Goal: Register for event/course

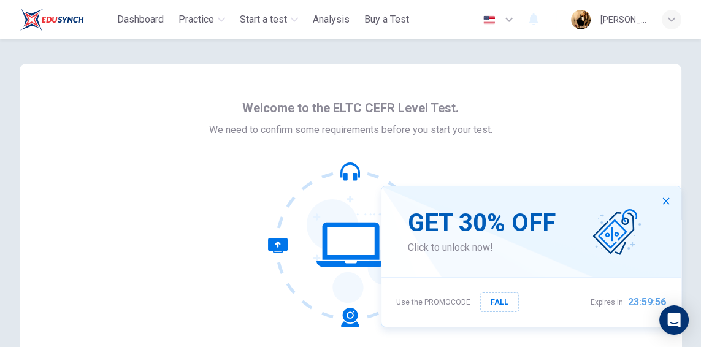
click at [658, 199] on button "button" at bounding box center [666, 201] width 20 height 20
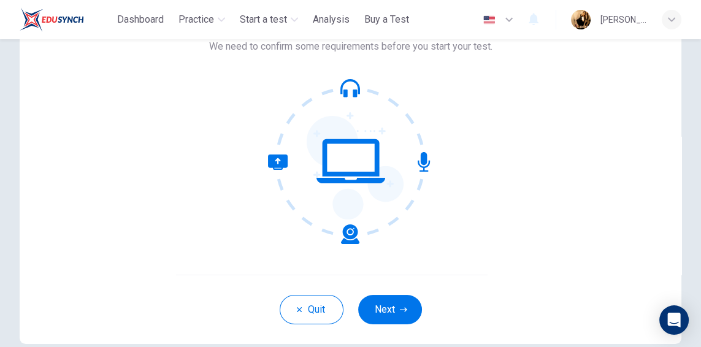
scroll to position [140, 0]
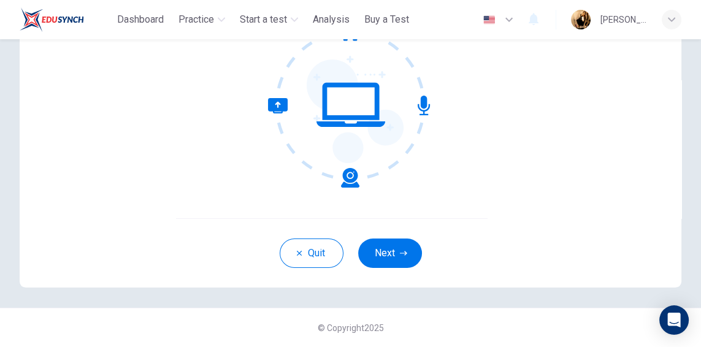
click at [307, 255] on button "Quit" at bounding box center [312, 252] width 64 height 29
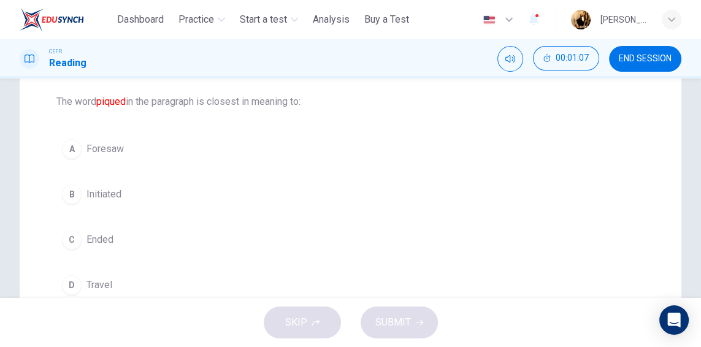
scroll to position [123, 0]
click at [72, 202] on div "B" at bounding box center [72, 196] width 20 height 20
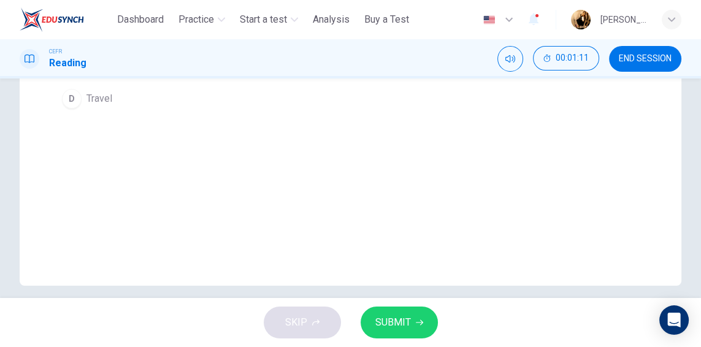
scroll to position [322, 0]
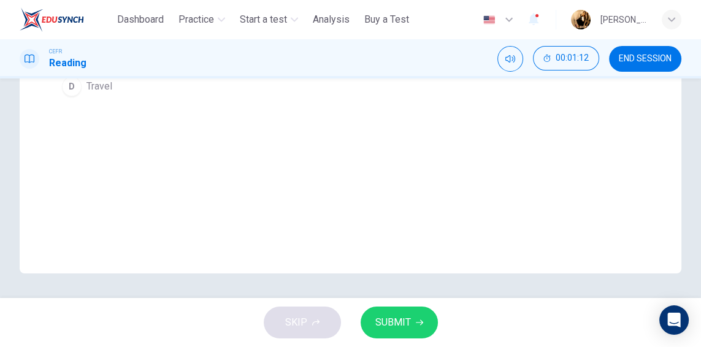
click at [411, 310] on button "SUBMIT" at bounding box center [398, 323] width 77 height 32
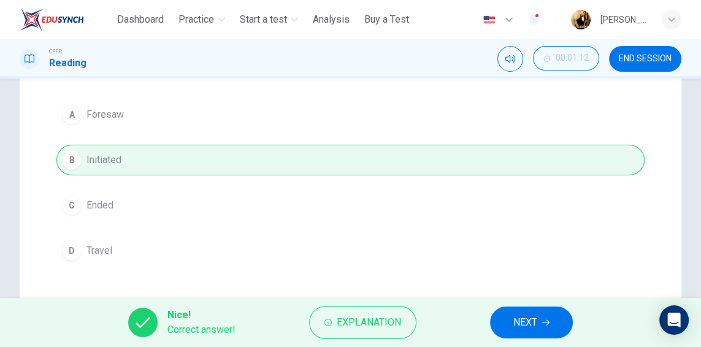
scroll to position [153, 0]
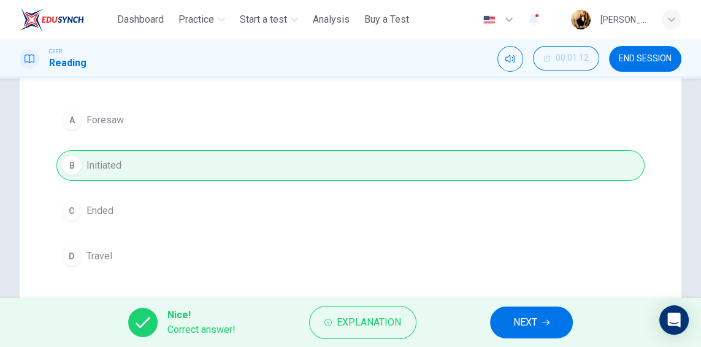
click at [548, 327] on button "NEXT" at bounding box center [531, 323] width 83 height 32
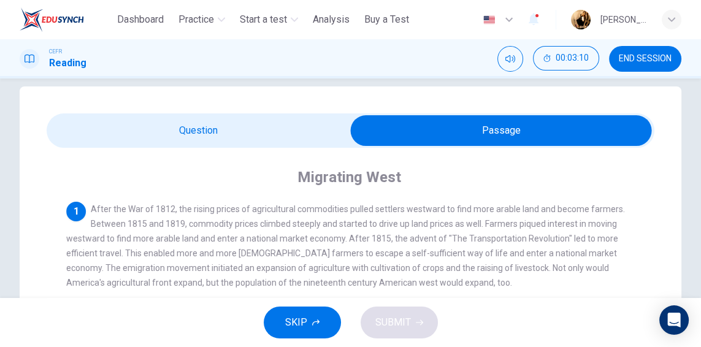
scroll to position [0, 0]
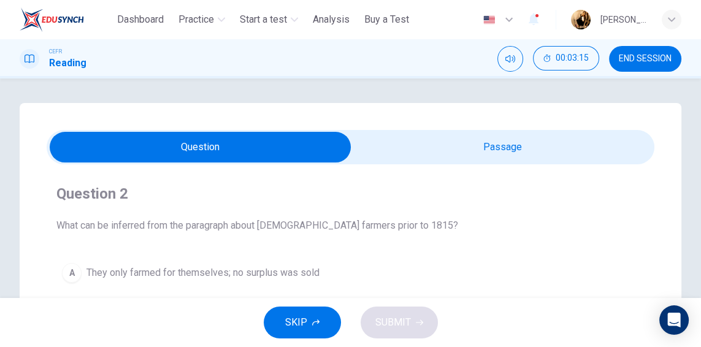
click at [667, 56] on span "END SESSION" at bounding box center [645, 59] width 53 height 10
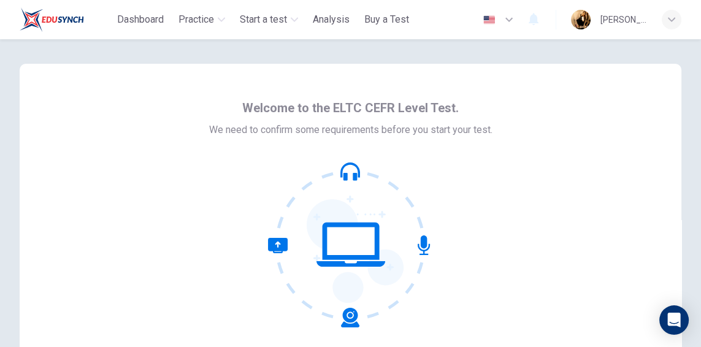
scroll to position [140, 0]
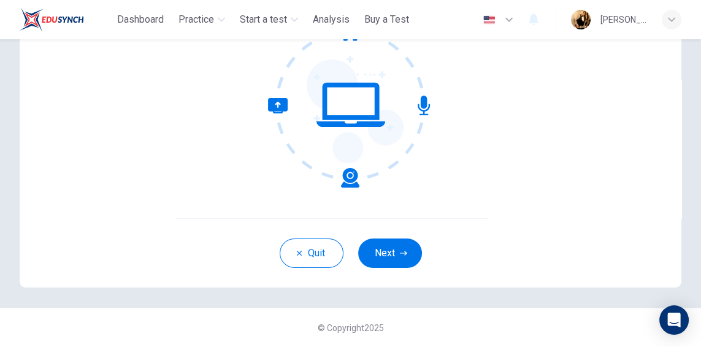
click at [268, 20] on span "Start a test" at bounding box center [263, 19] width 47 height 15
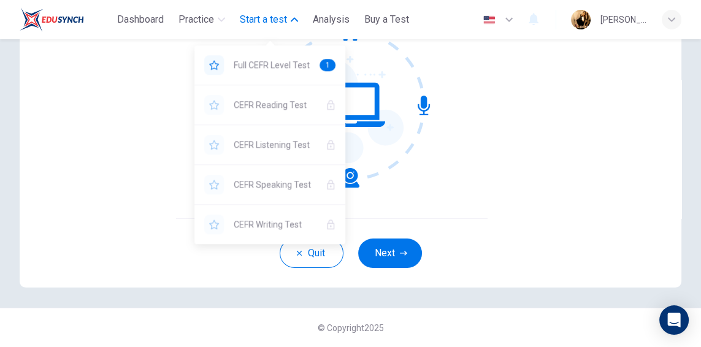
click at [212, 112] on div "YOU NEED A LICENSE TO ACCESS THIS CONTENT" at bounding box center [214, 105] width 20 height 20
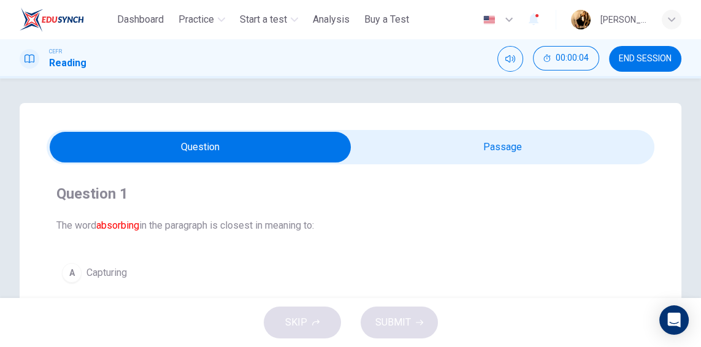
click at [287, 20] on span "Start a test" at bounding box center [263, 19] width 47 height 15
click at [150, 39] on div "Dashboard Practice Start a test Analysis Buy a Test English ** ​ Diivya Visnuku…" at bounding box center [350, 19] width 661 height 39
click at [158, 26] on span "Dashboard" at bounding box center [140, 19] width 47 height 15
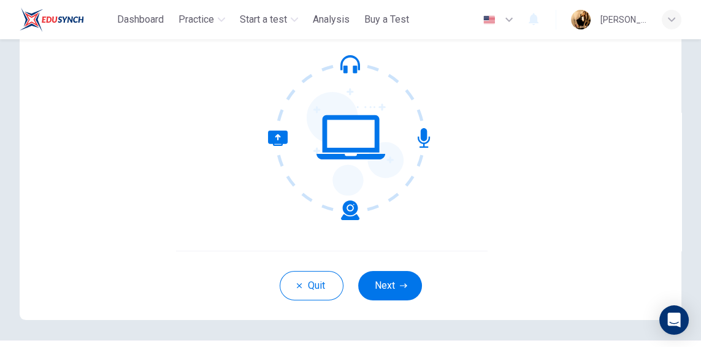
scroll to position [140, 0]
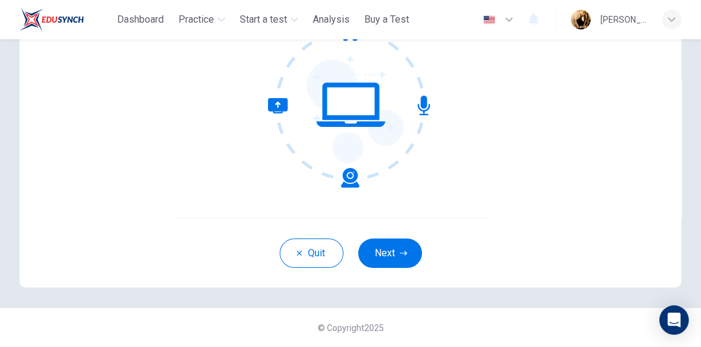
click at [408, 246] on button "Next" at bounding box center [390, 252] width 64 height 29
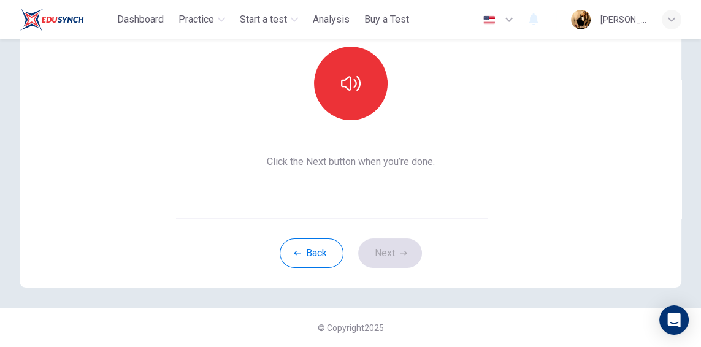
click at [362, 79] on button "button" at bounding box center [351, 84] width 74 height 74
click at [390, 258] on button "Next" at bounding box center [390, 252] width 64 height 29
click at [392, 106] on div "Record" at bounding box center [350, 84] width 132 height 74
click at [365, 92] on div "Record" at bounding box center [351, 84] width 74 height 74
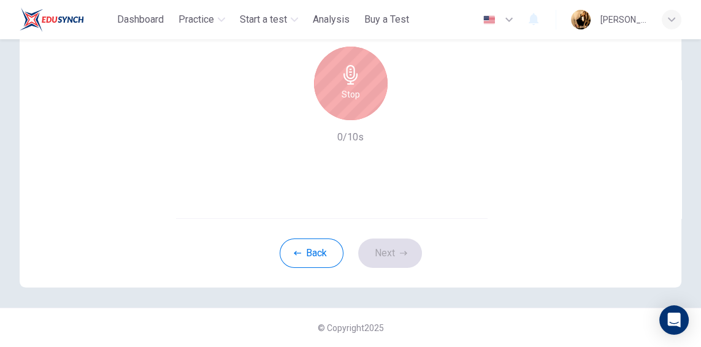
click at [397, 267] on div "Back Next" at bounding box center [350, 252] width 661 height 69
click at [367, 80] on div "Stop" at bounding box center [351, 84] width 74 height 74
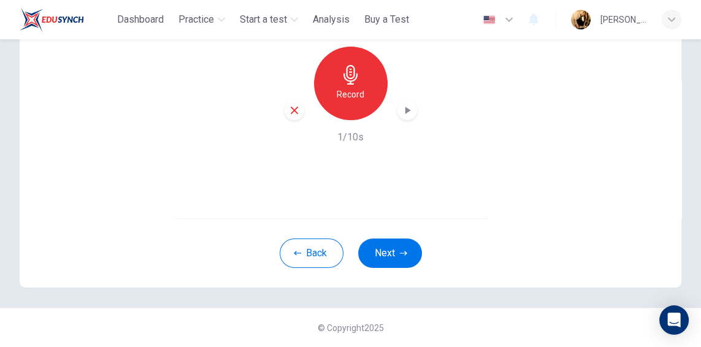
click at [386, 256] on button "Next" at bounding box center [390, 252] width 64 height 29
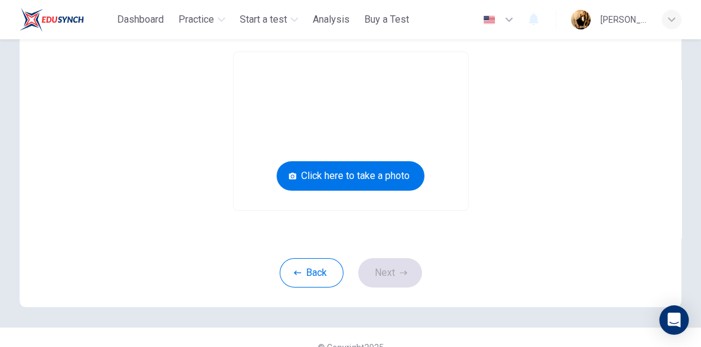
click at [310, 171] on button "Click here to take a photo" at bounding box center [350, 175] width 148 height 29
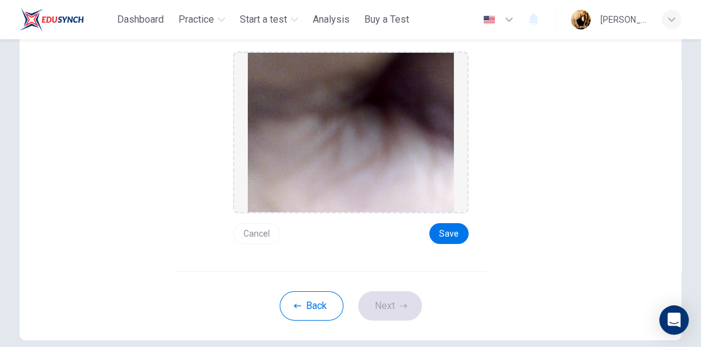
click at [452, 236] on button "Save" at bounding box center [448, 233] width 39 height 21
click at [390, 302] on button "Next" at bounding box center [390, 305] width 64 height 29
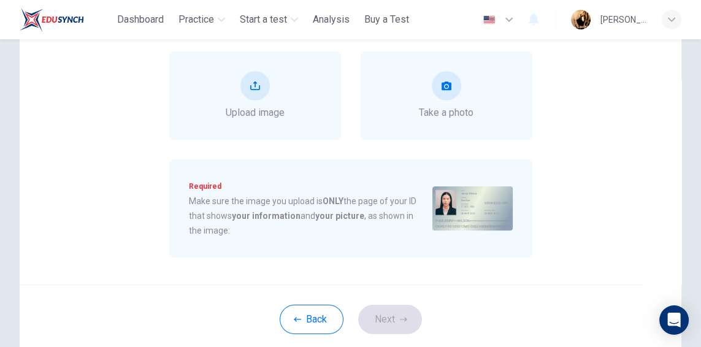
click at [433, 112] on span "Take a photo" at bounding box center [446, 112] width 55 height 15
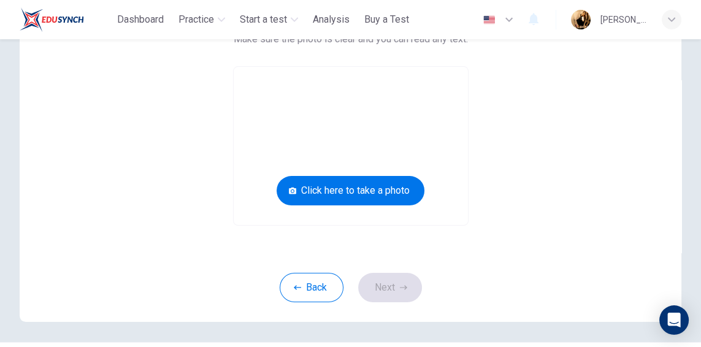
click at [348, 192] on button "Click here to take a photo" at bounding box center [350, 190] width 148 height 29
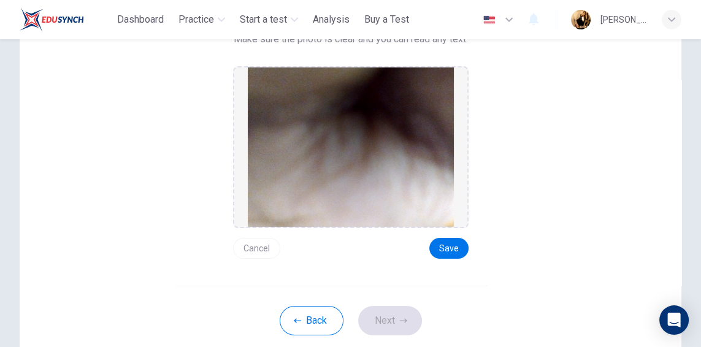
click at [446, 245] on button "Save" at bounding box center [448, 248] width 39 height 21
click at [381, 330] on button "Next" at bounding box center [390, 320] width 64 height 29
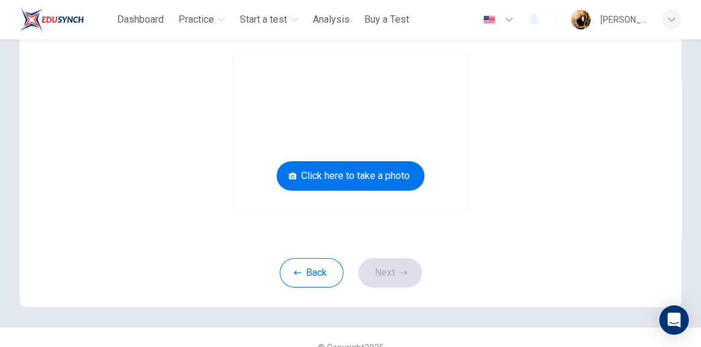
click at [359, 177] on button "Click here to take a photo" at bounding box center [350, 175] width 148 height 29
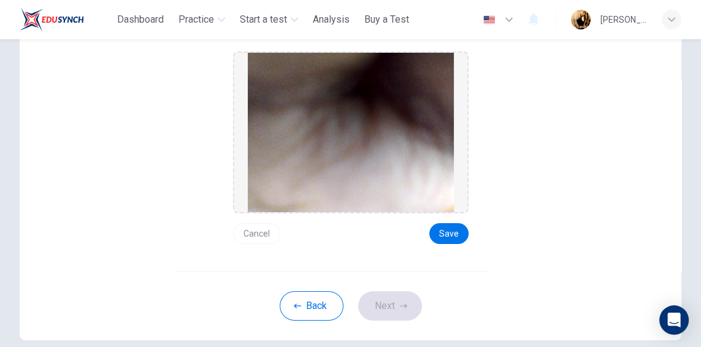
click at [452, 224] on button "Save" at bounding box center [448, 233] width 39 height 21
click at [392, 309] on button "Next" at bounding box center [390, 305] width 64 height 29
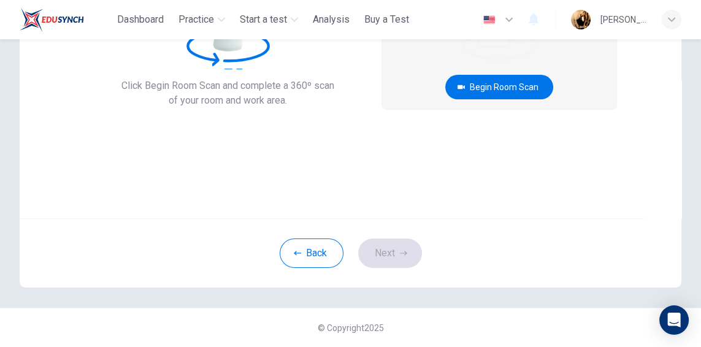
click at [490, 86] on button "Begin Room Scan" at bounding box center [499, 87] width 108 height 25
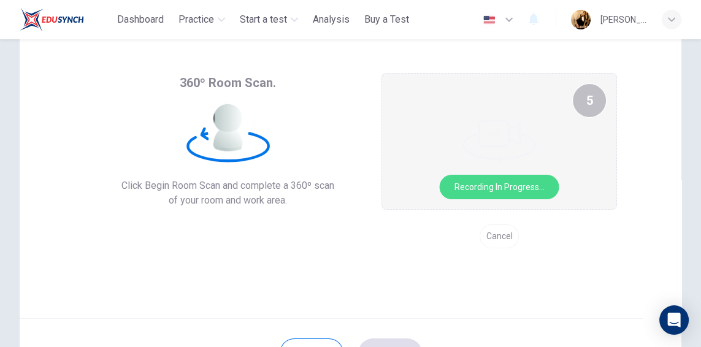
scroll to position [44, 0]
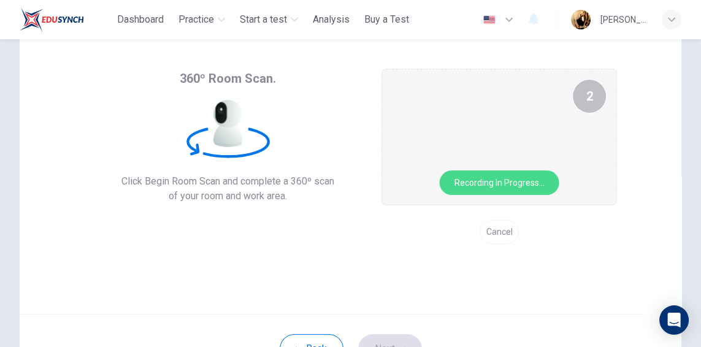
click at [526, 286] on div "360º Room Scan. Click Begin Room Scan and complete a 360º scan of your room and…" at bounding box center [350, 167] width 661 height 294
click at [530, 273] on div "360º Room Scan. Click Begin Room Scan and complete a 360º scan of your room and…" at bounding box center [350, 167] width 661 height 294
click at [533, 261] on div "360º Room Scan. Click Begin Room Scan and complete a 360º scan of your room and…" at bounding box center [350, 167] width 661 height 294
click at [536, 250] on div "360º Room Scan. Click Begin Room Scan and complete a 360º scan of your room and…" at bounding box center [350, 167] width 661 height 294
click at [543, 238] on div "Cancel" at bounding box center [498, 232] width 235 height 24
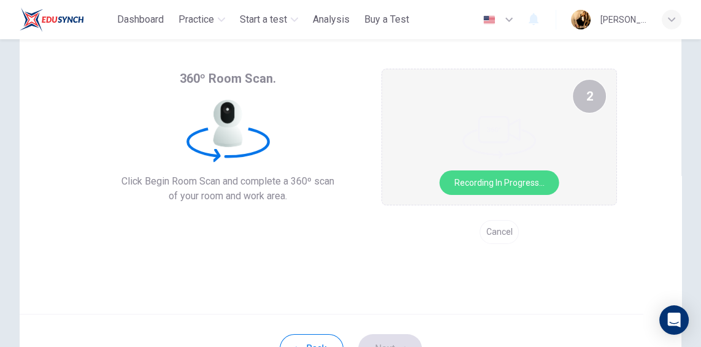
click at [543, 238] on div "Cancel" at bounding box center [498, 232] width 235 height 24
click at [544, 224] on div "Cancel" at bounding box center [498, 232] width 235 height 24
click at [544, 204] on video at bounding box center [499, 136] width 234 height 135
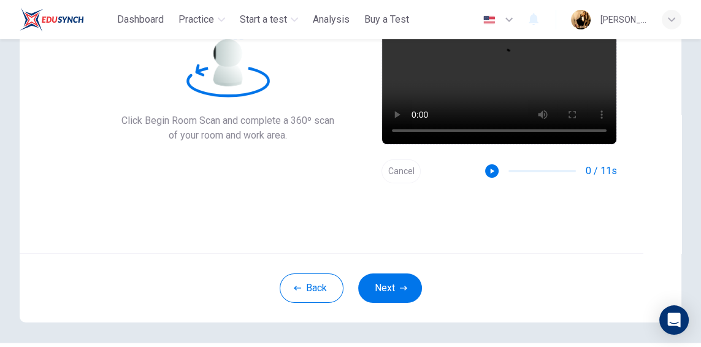
scroll to position [140, 0]
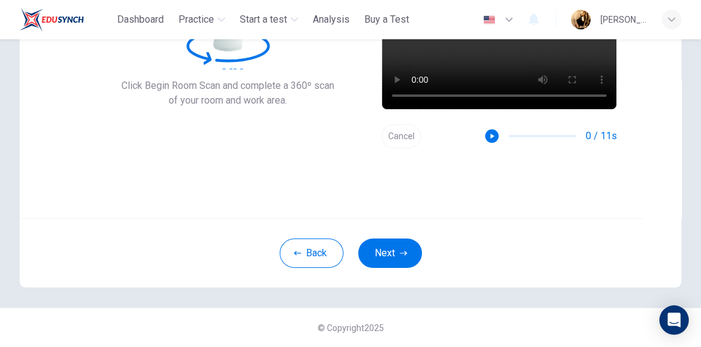
click at [397, 259] on button "Next" at bounding box center [390, 252] width 64 height 29
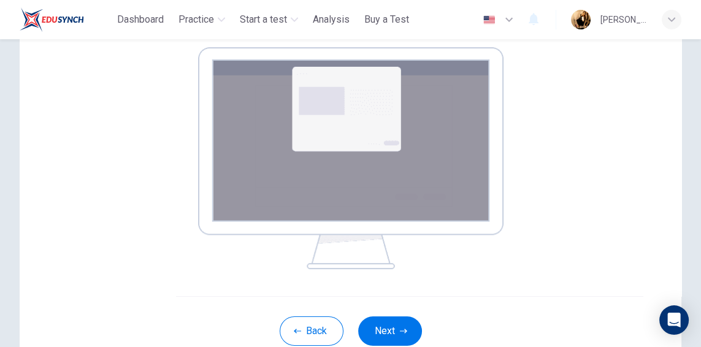
scroll to position [265, 0]
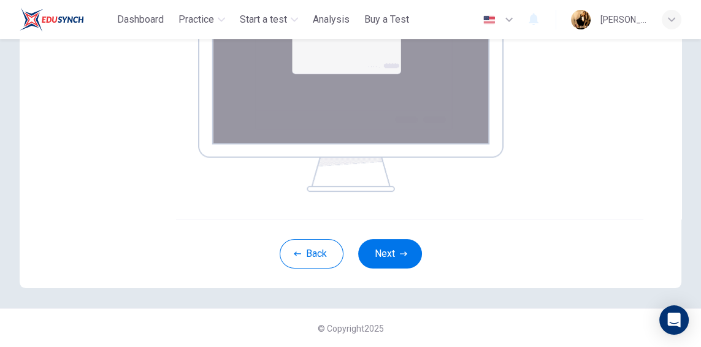
click at [398, 252] on button "Next" at bounding box center [390, 253] width 64 height 29
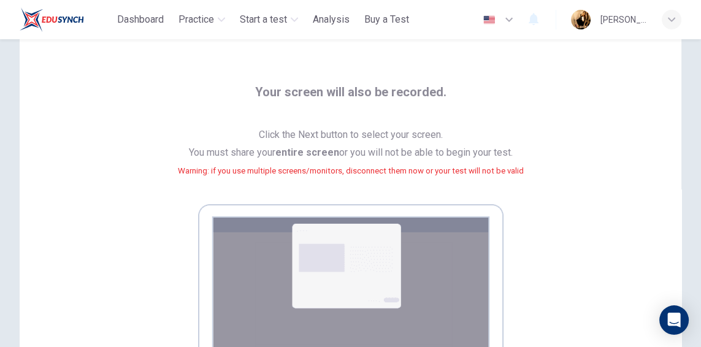
scroll to position [28, 0]
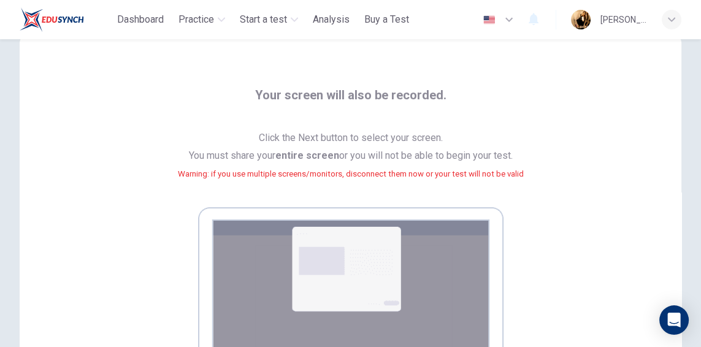
click at [505, 105] on div "Your screen will also be recorded. Click the Next button to select your screen.…" at bounding box center [350, 257] width 533 height 344
click at [498, 219] on img at bounding box center [350, 318] width 305 height 222
click at [379, 256] on img at bounding box center [350, 318] width 305 height 222
click at [425, 231] on img at bounding box center [350, 318] width 305 height 222
click at [397, 258] on img at bounding box center [350, 318] width 305 height 222
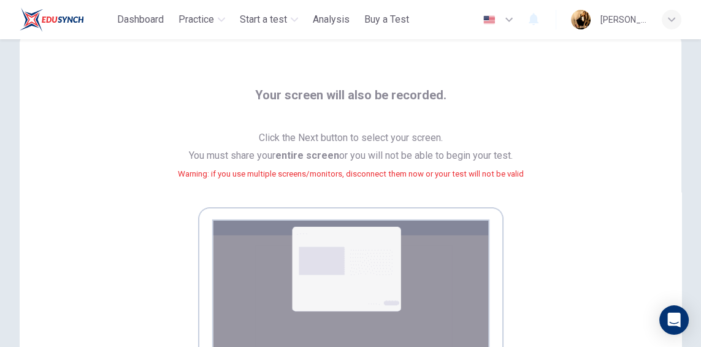
click at [278, 23] on span "Start a test" at bounding box center [263, 19] width 47 height 15
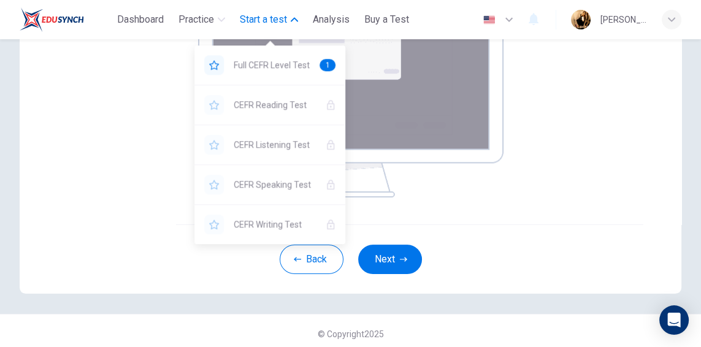
scroll to position [265, 0]
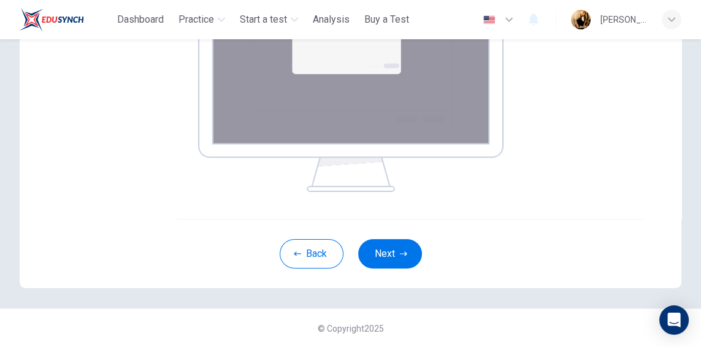
click at [394, 256] on button "Next" at bounding box center [390, 253] width 64 height 29
click at [405, 257] on button "Next" at bounding box center [390, 253] width 64 height 29
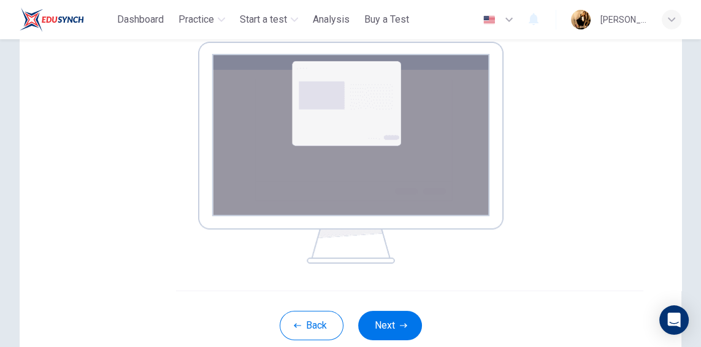
scroll to position [194, 0]
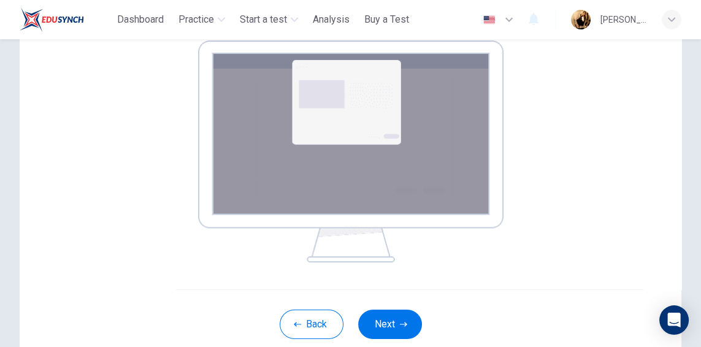
click at [422, 161] on img at bounding box center [350, 151] width 305 height 222
click at [395, 318] on button "Next" at bounding box center [390, 324] width 64 height 29
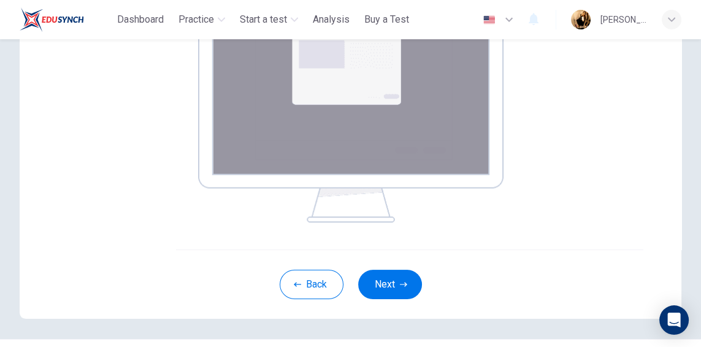
scroll to position [265, 0]
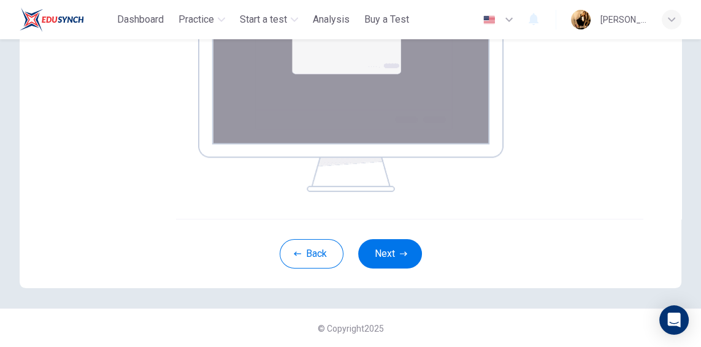
click at [408, 119] on img at bounding box center [350, 81] width 305 height 222
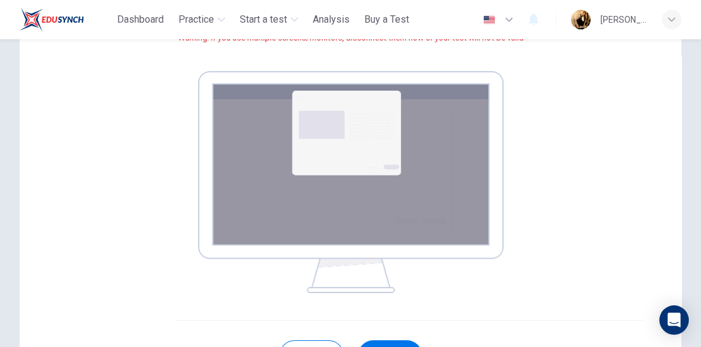
scroll to position [165, 0]
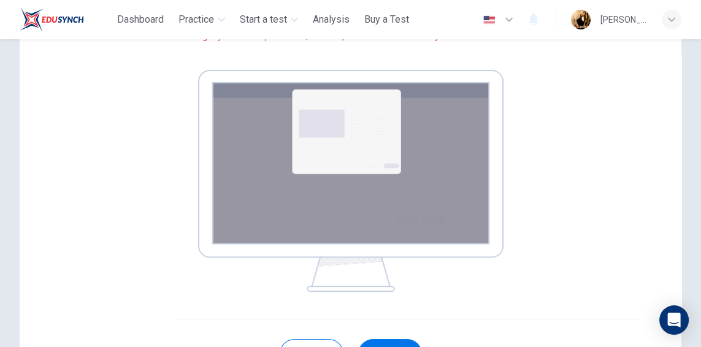
click at [371, 167] on img at bounding box center [350, 181] width 305 height 222
click at [368, 146] on img at bounding box center [350, 181] width 305 height 222
click at [368, 135] on img at bounding box center [350, 181] width 305 height 222
click at [357, 140] on img at bounding box center [350, 181] width 305 height 222
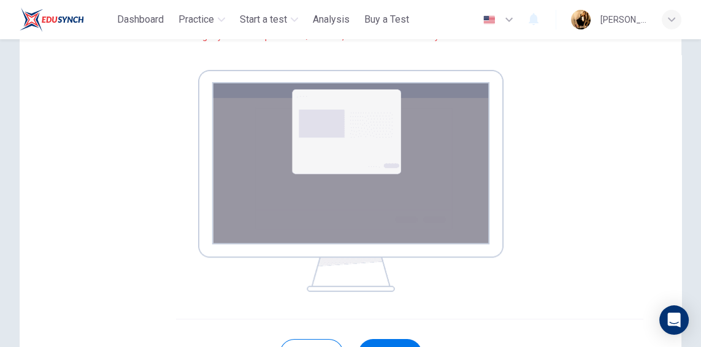
click at [355, 142] on img at bounding box center [350, 181] width 305 height 222
click at [346, 150] on img at bounding box center [350, 181] width 305 height 222
click at [354, 154] on img at bounding box center [350, 181] width 305 height 222
click at [298, 21] on icon "button" at bounding box center [294, 19] width 7 height 7
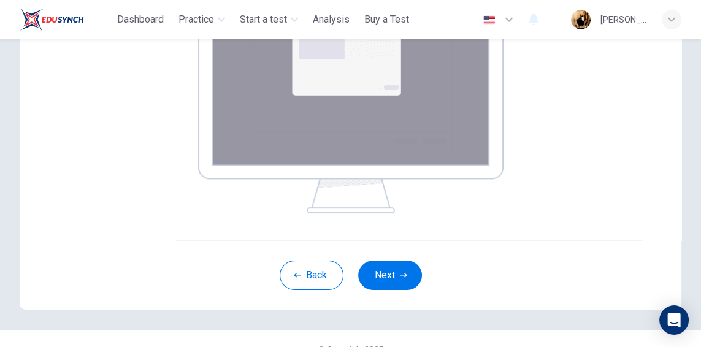
scroll to position [244, 0]
click at [387, 273] on button "Next" at bounding box center [390, 274] width 64 height 29
click at [668, 39] on div "Your screen will also be recorded. Click the Next button to select your screen.…" at bounding box center [350, 30] width 661 height 420
click at [664, 21] on div "button" at bounding box center [671, 20] width 20 height 20
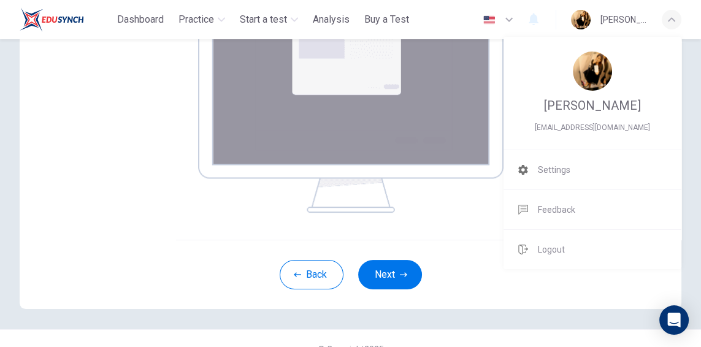
click at [662, 15] on div at bounding box center [350, 173] width 701 height 347
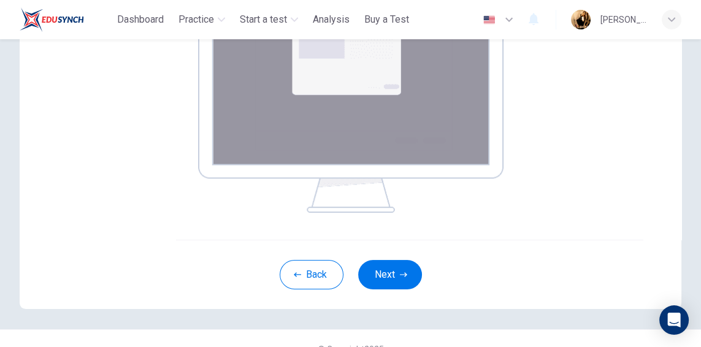
click at [398, 274] on button "Next" at bounding box center [390, 274] width 64 height 29
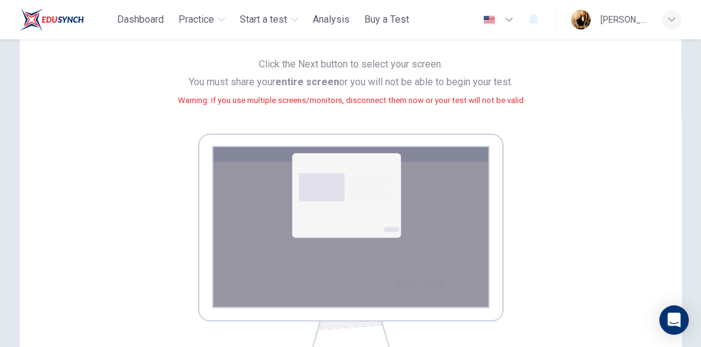
scroll to position [265, 0]
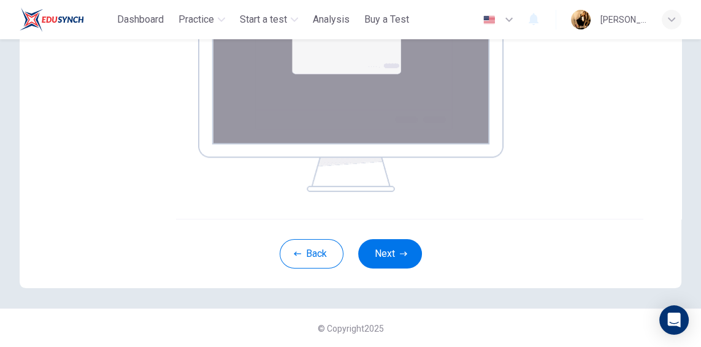
click at [408, 267] on button "Next" at bounding box center [390, 253] width 64 height 29
click at [405, 253] on icon "button" at bounding box center [403, 253] width 7 height 7
click at [408, 253] on button "Next" at bounding box center [390, 253] width 64 height 29
click at [418, 250] on button "Next" at bounding box center [390, 253] width 64 height 29
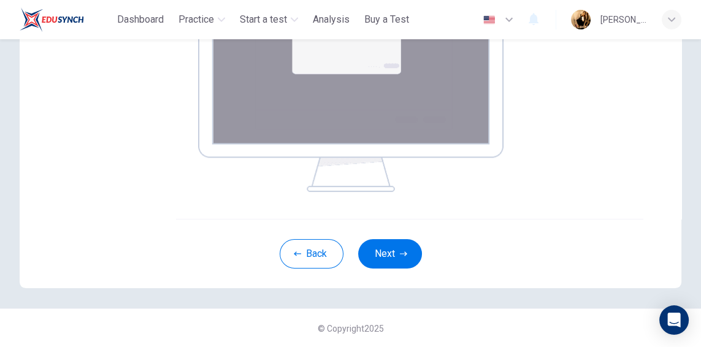
click at [418, 250] on button "Next" at bounding box center [390, 253] width 64 height 29
click at [418, 242] on div "Back Next" at bounding box center [350, 253] width 661 height 69
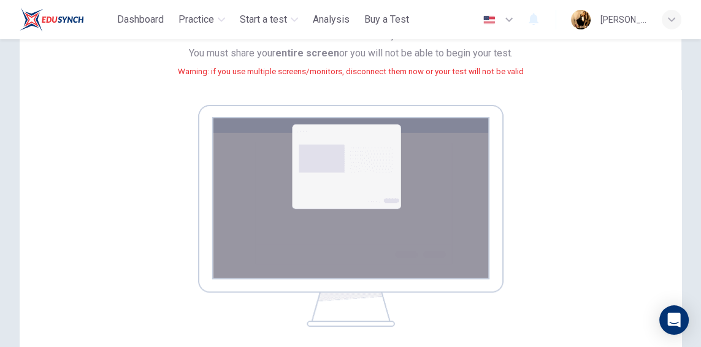
scroll to position [0, 0]
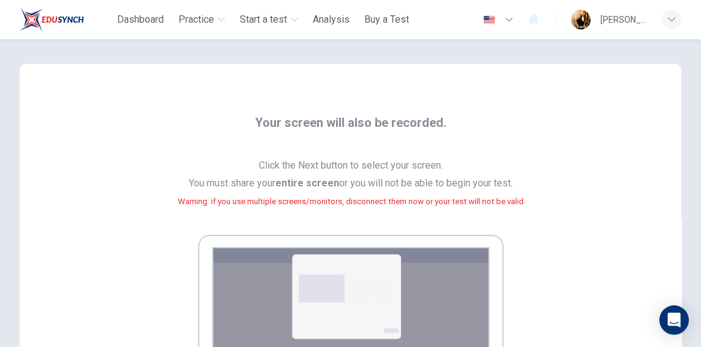
click at [202, 13] on span "Practice" at bounding box center [196, 19] width 36 height 15
click at [302, 21] on button "Start a test" at bounding box center [269, 20] width 68 height 22
click at [286, 24] on span "Start a test" at bounding box center [263, 19] width 47 height 15
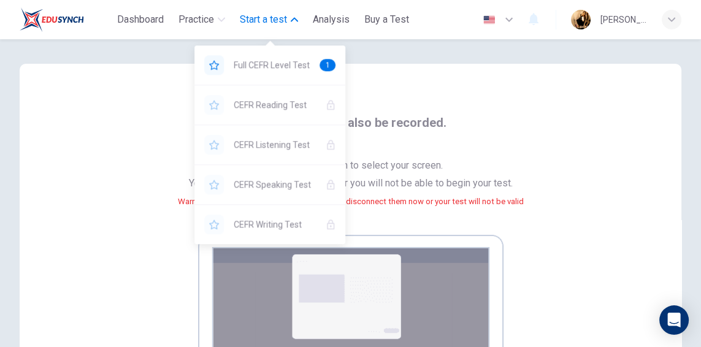
click at [303, 77] on div "Full CEFR Level Test 1" at bounding box center [269, 64] width 151 height 39
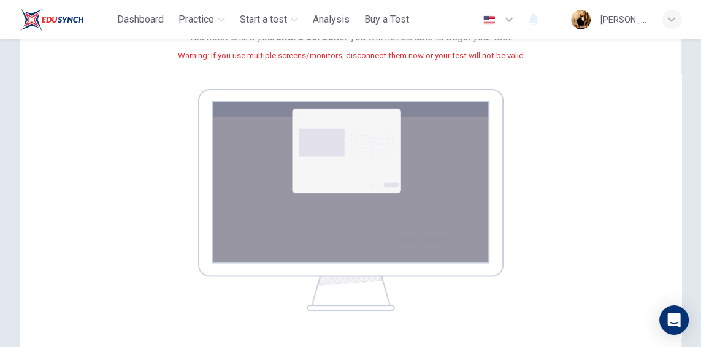
scroll to position [265, 0]
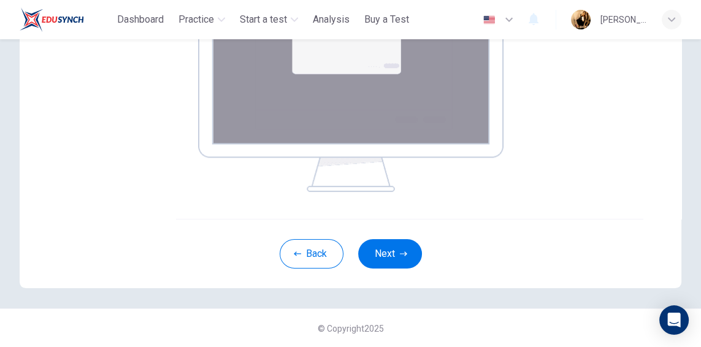
click at [398, 262] on button "Next" at bounding box center [390, 253] width 64 height 29
click at [398, 240] on button "Next" at bounding box center [390, 253] width 64 height 29
click at [409, 252] on button "Next" at bounding box center [390, 253] width 64 height 29
click at [419, 243] on div "Back Next" at bounding box center [350, 253] width 661 height 69
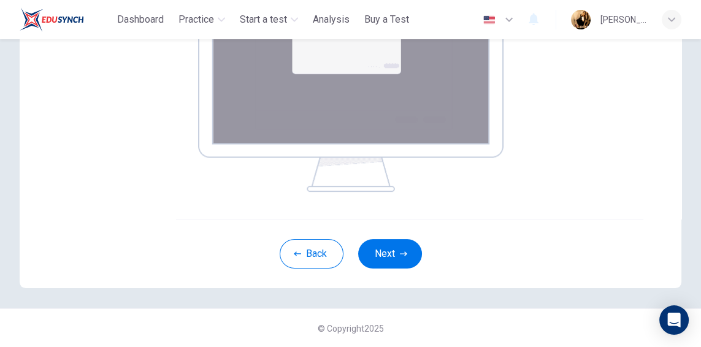
click at [419, 243] on div "Back Next" at bounding box center [350, 253] width 661 height 69
click at [414, 231] on div "Back Next" at bounding box center [350, 253] width 661 height 69
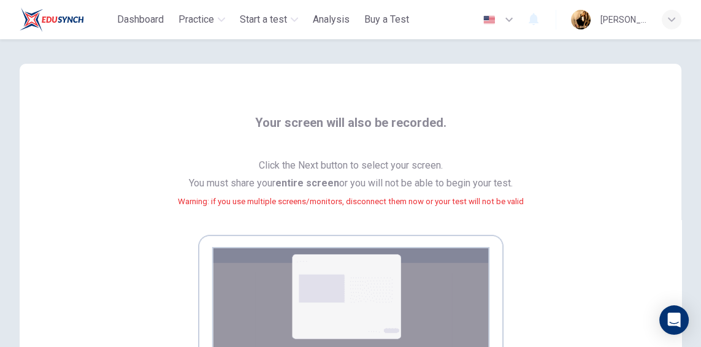
click at [276, 29] on button "Start a test" at bounding box center [269, 20] width 68 height 22
click at [287, 25] on span "Start a test" at bounding box center [263, 19] width 47 height 15
click at [288, 74] on div "Your screen will also be recorded. Click the Next button to select your screen.…" at bounding box center [350, 274] width 661 height 420
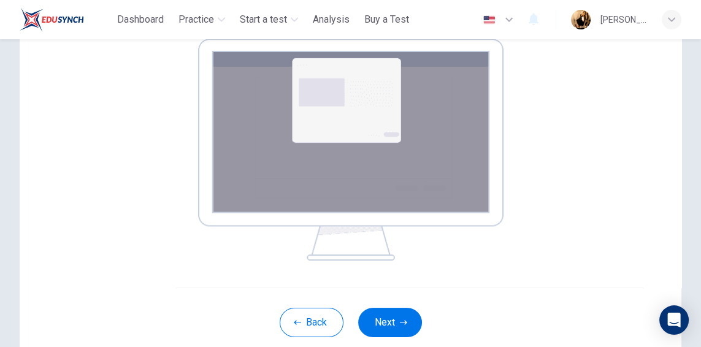
scroll to position [265, 0]
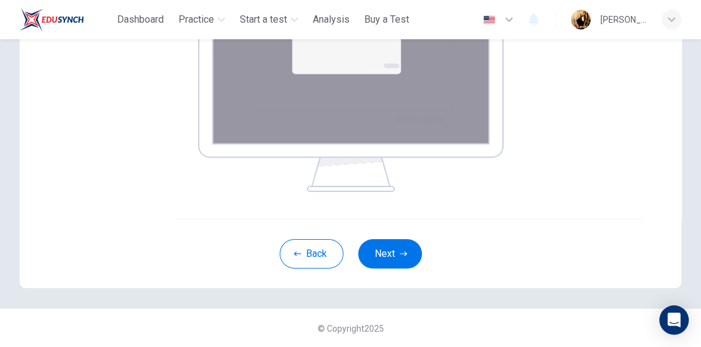
click at [398, 285] on div "Back Next" at bounding box center [350, 253] width 661 height 69
click at [414, 227] on div "Back Next" at bounding box center [350, 253] width 661 height 69
click at [406, 248] on button "Next" at bounding box center [390, 253] width 64 height 29
click at [409, 242] on button "Next" at bounding box center [390, 253] width 64 height 29
click at [411, 238] on div "Back Next" at bounding box center [350, 253] width 661 height 69
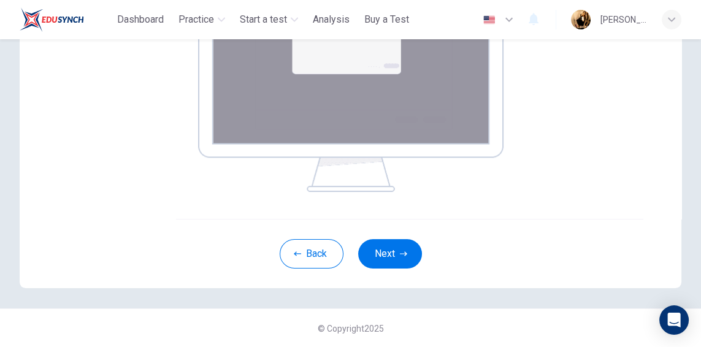
click at [416, 259] on button "Next" at bounding box center [390, 253] width 64 height 29
click at [406, 294] on div "Your screen will also be recorded. Click the Next button to select your screen.…" at bounding box center [350, 41] width 701 height 534
click at [383, 258] on button "Next" at bounding box center [390, 253] width 64 height 29
click at [362, 89] on img at bounding box center [350, 81] width 305 height 222
click at [466, 85] on img at bounding box center [350, 81] width 305 height 222
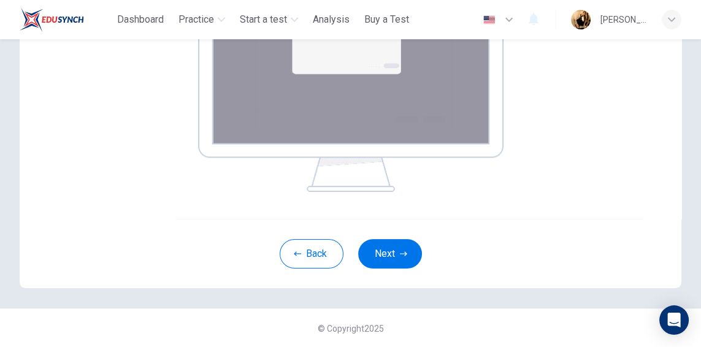
click at [460, 80] on img at bounding box center [350, 81] width 305 height 222
click at [454, 75] on img at bounding box center [350, 81] width 305 height 222
click at [395, 98] on img at bounding box center [350, 81] width 305 height 222
click at [329, 148] on img at bounding box center [350, 81] width 305 height 222
click at [345, 139] on img at bounding box center [350, 81] width 305 height 222
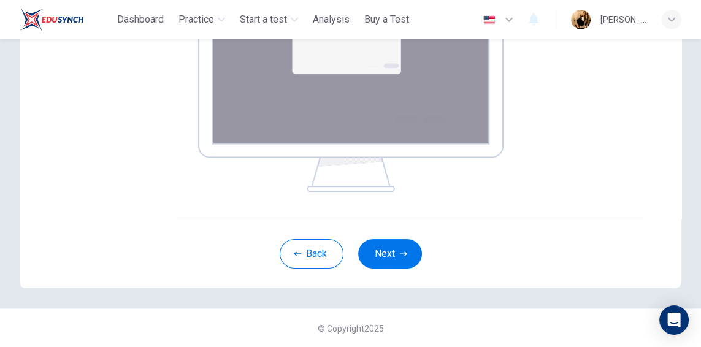
click at [398, 254] on button "Next" at bounding box center [390, 253] width 64 height 29
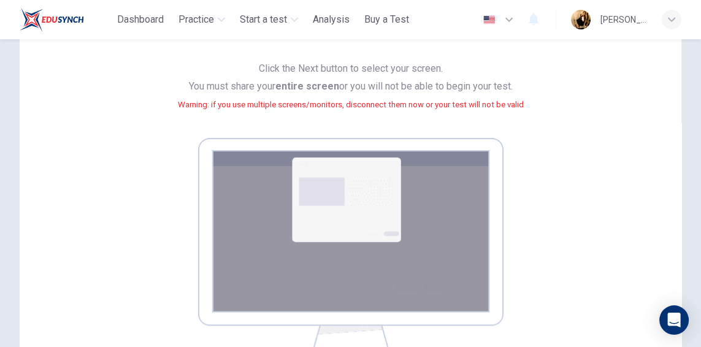
scroll to position [96, 0]
click at [351, 88] on span "Click the Next button to select your screen. You must share your entire screen …" at bounding box center [351, 95] width 346 height 68
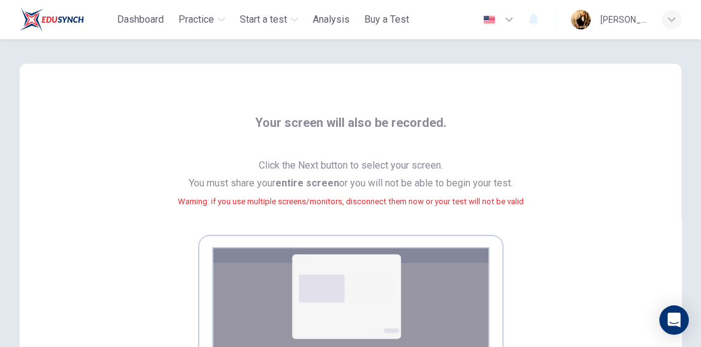
scroll to position [1, 0]
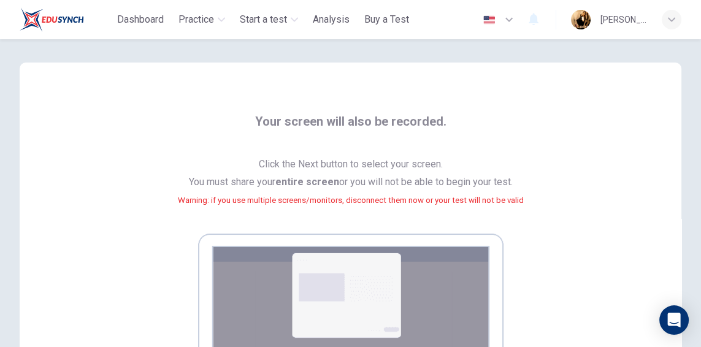
click at [666, 25] on div "button" at bounding box center [671, 20] width 20 height 20
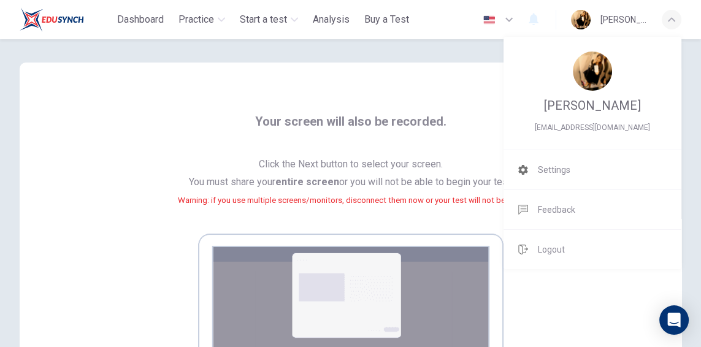
click at [683, 329] on div "Open Intercom Messenger" at bounding box center [673, 319] width 29 height 29
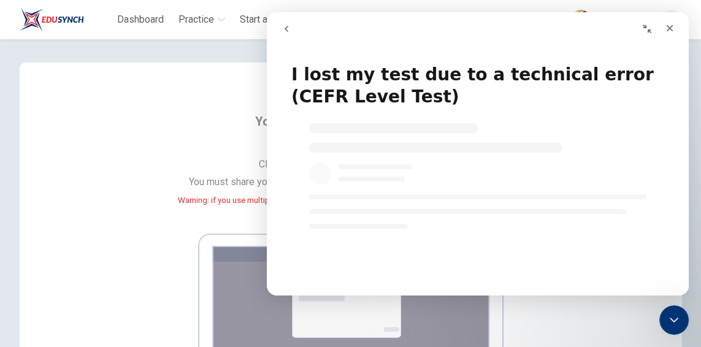
scroll to position [0, 0]
click at [665, 23] on icon "Close" at bounding box center [670, 28] width 10 height 10
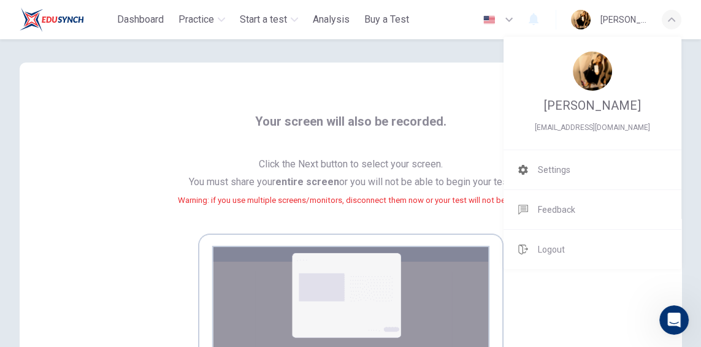
click at [657, 15] on div at bounding box center [350, 173] width 701 height 347
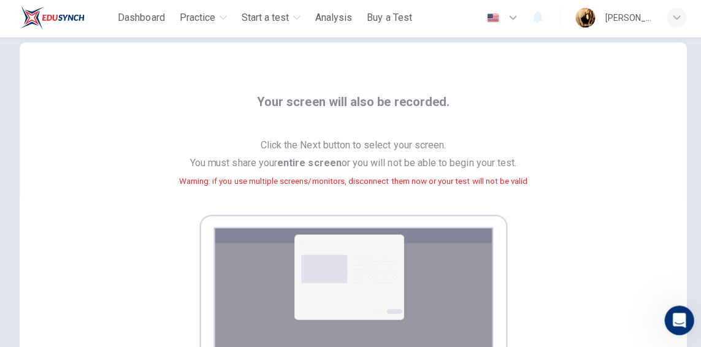
scroll to position [21, 0]
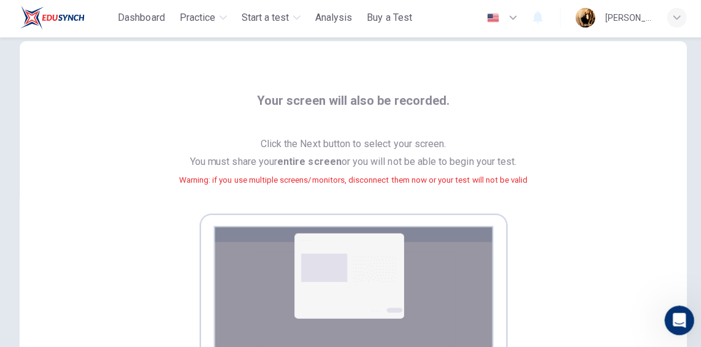
click at [655, 29] on div "[PERSON_NAME]" at bounding box center [626, 20] width 110 height 20
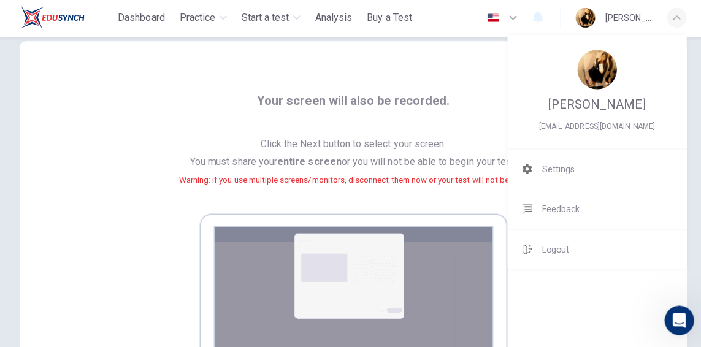
scroll to position [0, 0]
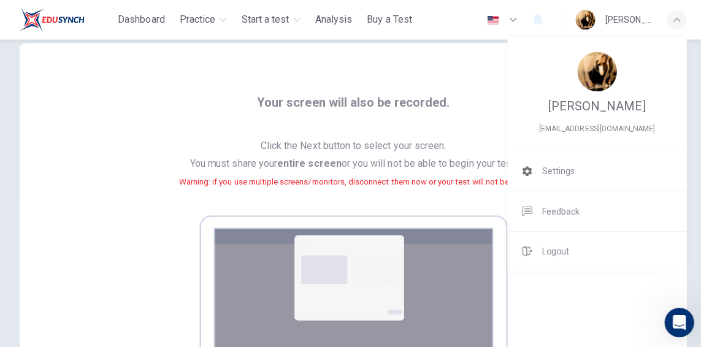
click at [142, 187] on div at bounding box center [350, 173] width 701 height 347
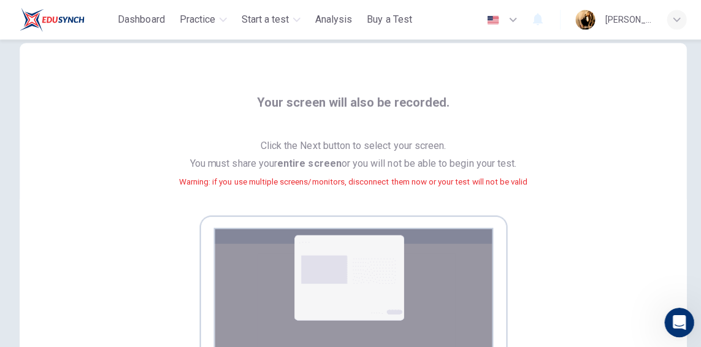
click at [175, 243] on div "Your screen will also be recorded. Click the Next button to select your screen.…" at bounding box center [350, 264] width 533 height 344
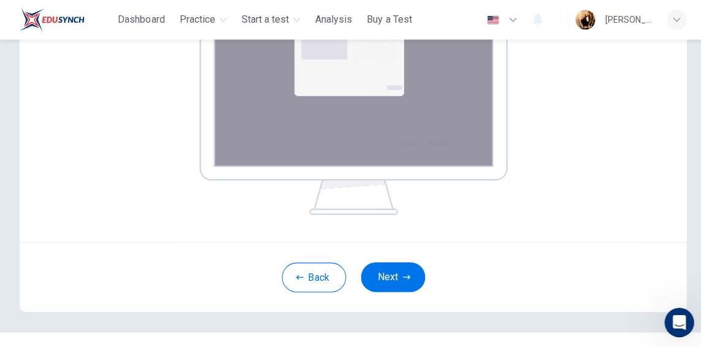
scroll to position [265, 0]
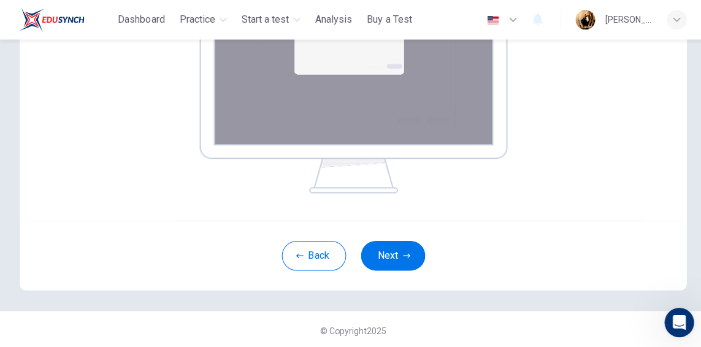
click at [391, 257] on button "Next" at bounding box center [390, 253] width 64 height 29
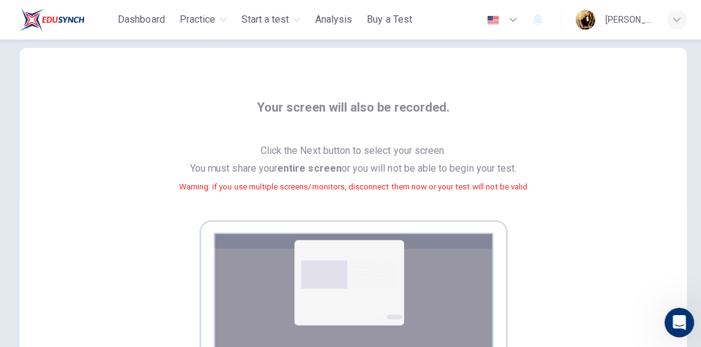
scroll to position [0, 0]
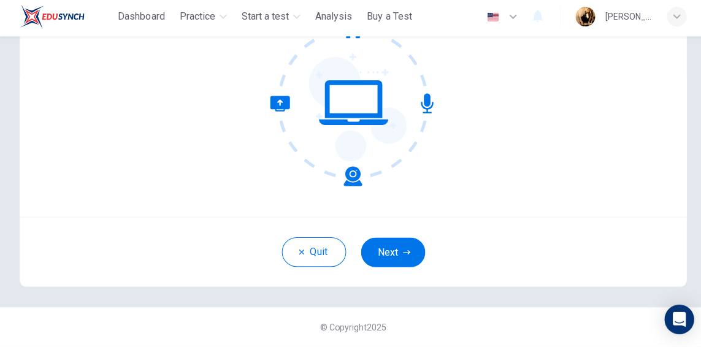
click at [124, 178] on div "Welcome to the ELTC CEFR Level Test. We need to confirm some requirements befor…" at bounding box center [350, 71] width 661 height 294
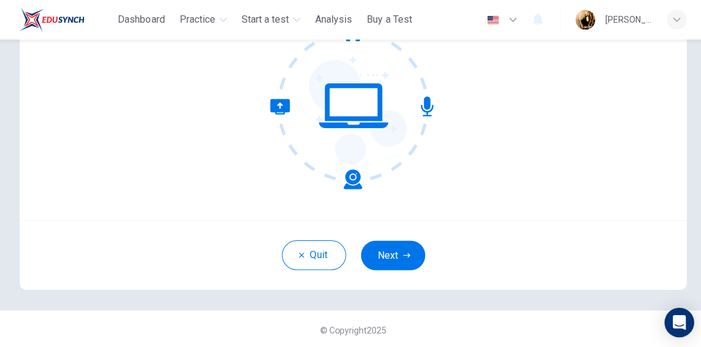
click at [269, 23] on span "Start a test" at bounding box center [263, 19] width 47 height 15
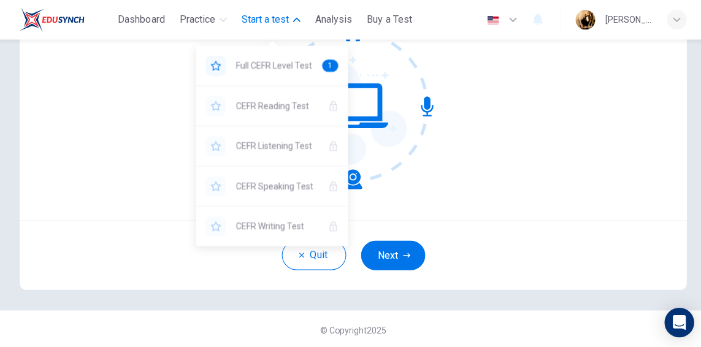
click at [251, 62] on span "Full CEFR Level Test" at bounding box center [272, 65] width 76 height 15
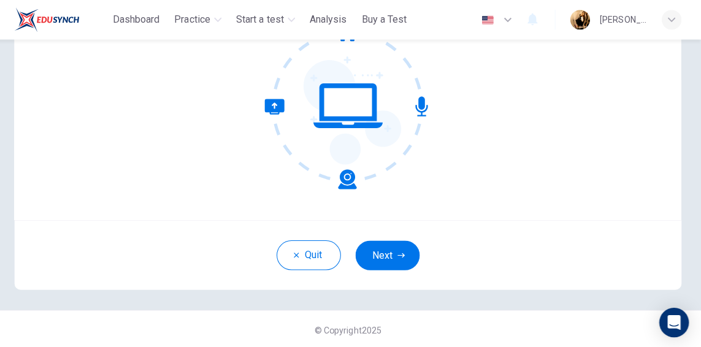
click at [14, 330] on div "© Copyright 2025" at bounding box center [350, 327] width 701 height 39
